Goal: Navigation & Orientation: Find specific page/section

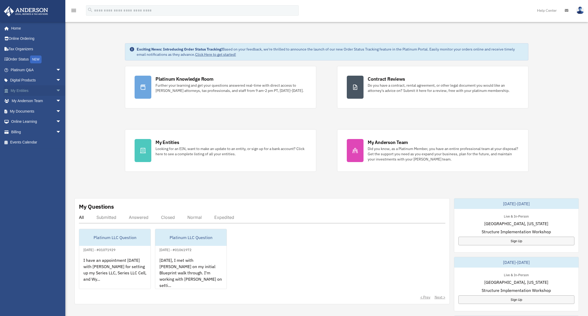
click at [56, 90] on span "arrow_drop_down" at bounding box center [61, 90] width 10 height 11
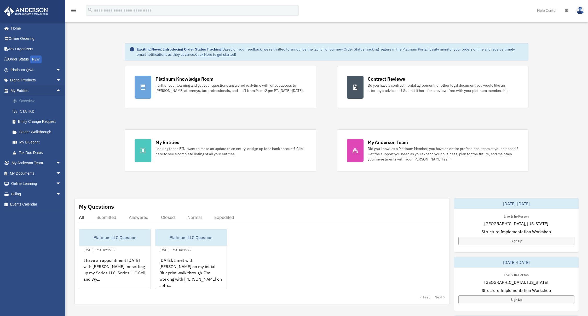
click at [30, 98] on link "Overview" at bounding box center [38, 101] width 62 height 10
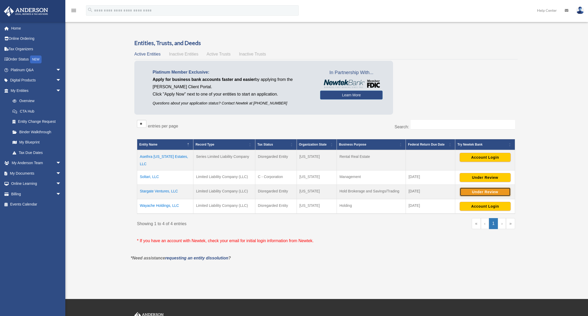
click at [473, 187] on button "Under Review" at bounding box center [485, 191] width 51 height 9
click at [170, 55] on span "Inactive Entities" at bounding box center [183, 54] width 29 height 4
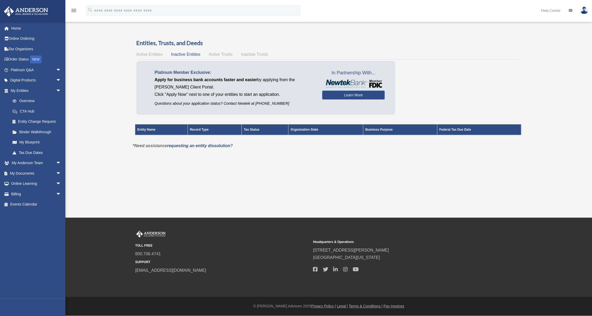
click at [204, 56] on div "Active Entities Inactive Entities Active Trusts Inactive Trusts" at bounding box center [328, 54] width 384 height 7
click at [209, 56] on span "Active Trusts" at bounding box center [221, 54] width 24 height 4
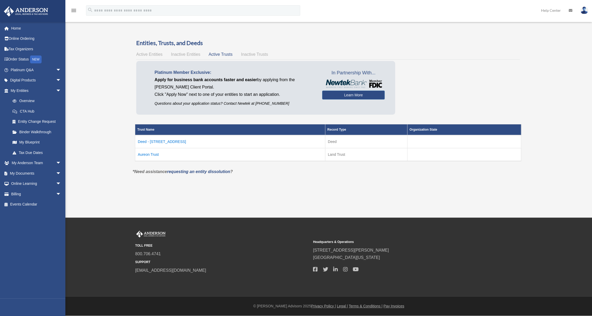
click at [150, 155] on td "Aureon Trust" at bounding box center [230, 154] width 190 height 13
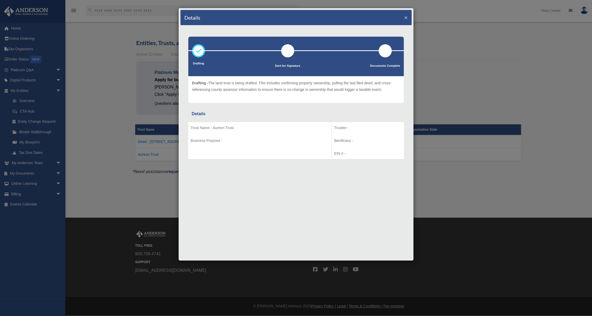
click at [406, 18] on button "×" at bounding box center [405, 17] width 3 height 5
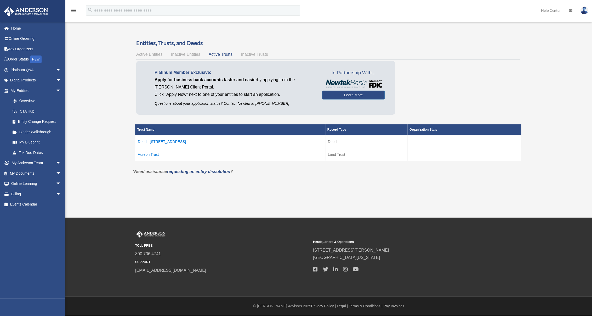
click at [169, 143] on td "Deed - [STREET_ADDRESS]" at bounding box center [230, 141] width 190 height 13
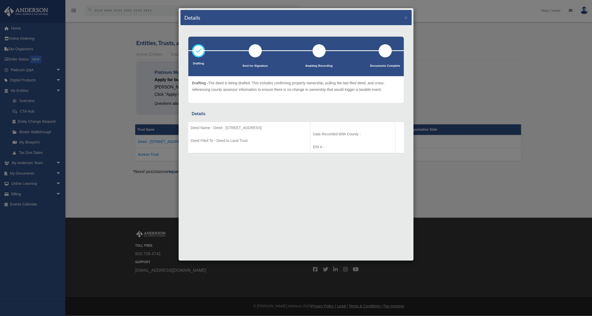
click at [409, 19] on div "Details ×" at bounding box center [295, 17] width 231 height 15
click at [408, 18] on div "Details ×" at bounding box center [295, 17] width 231 height 15
click at [403, 17] on div "Details ×" at bounding box center [295, 17] width 231 height 15
click at [404, 16] on button "×" at bounding box center [405, 17] width 3 height 5
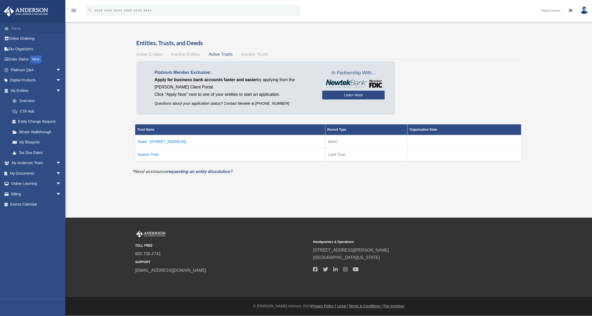
click at [14, 27] on link "Home" at bounding box center [36, 28] width 65 height 10
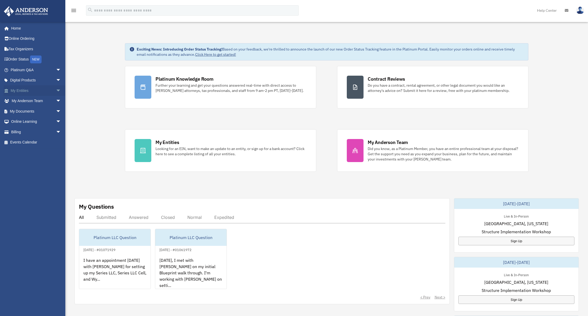
click at [56, 92] on span "arrow_drop_down" at bounding box center [61, 90] width 10 height 11
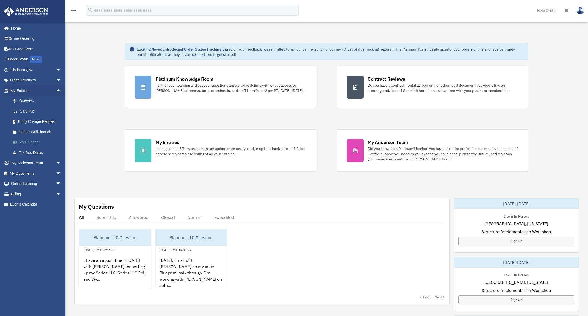
click at [32, 141] on link "My Blueprint" at bounding box center [38, 142] width 62 height 10
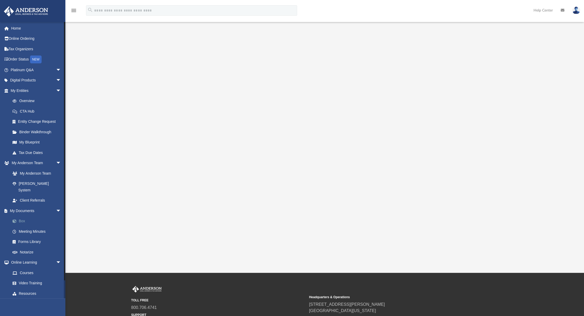
click at [27, 216] on link "Box" at bounding box center [38, 221] width 62 height 10
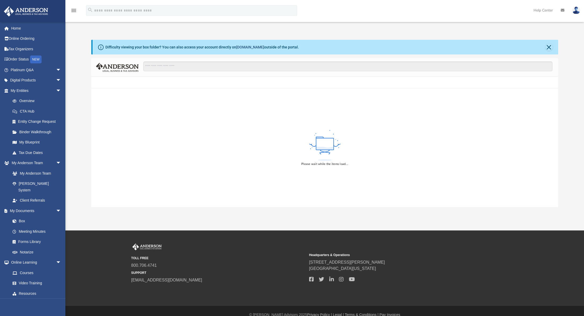
click at [248, 48] on link "box.com" at bounding box center [250, 47] width 28 height 4
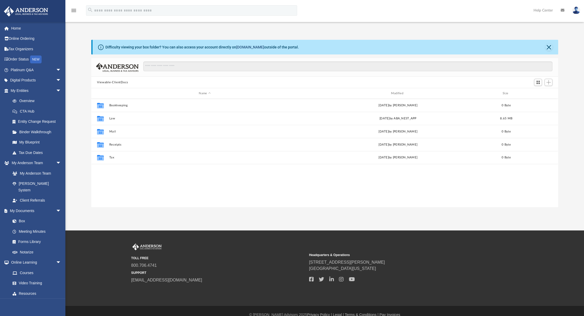
scroll to position [4, 4]
